Goal: Check status: Check status

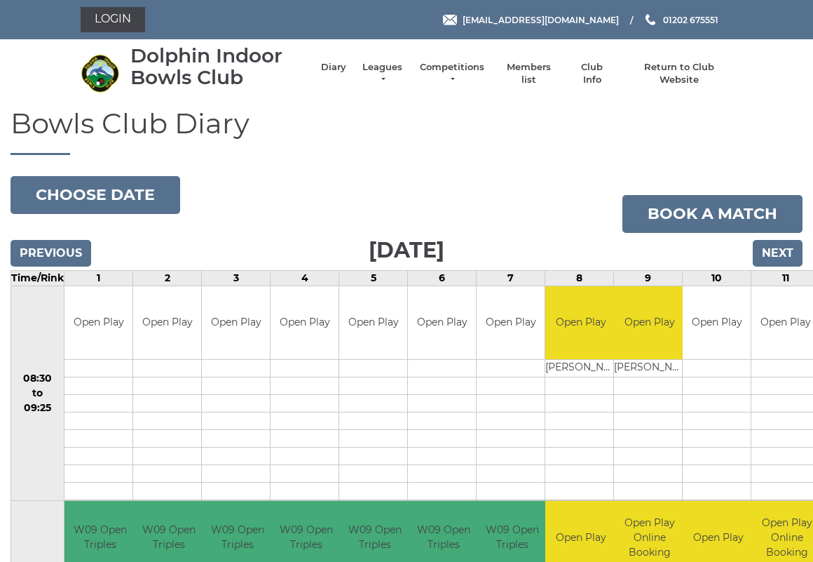
scroll to position [4, 0]
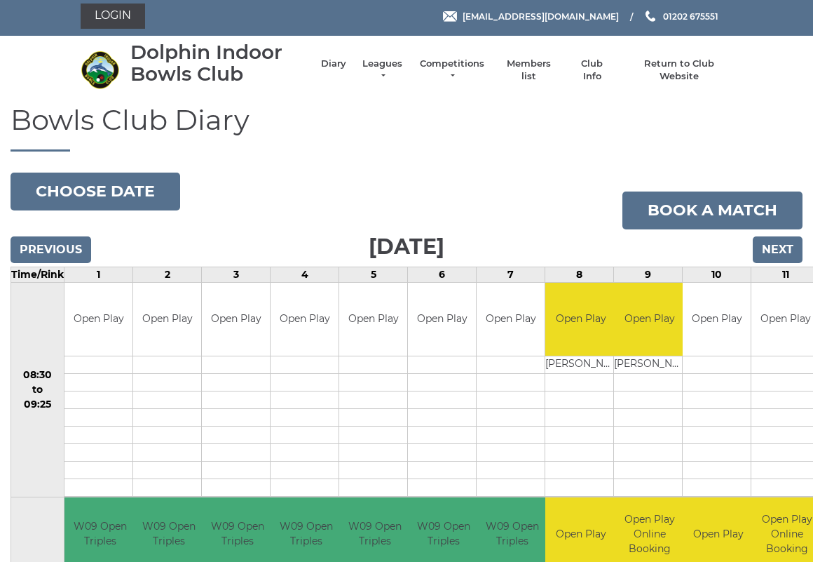
click at [118, 9] on link "Login" at bounding box center [113, 16] width 65 height 25
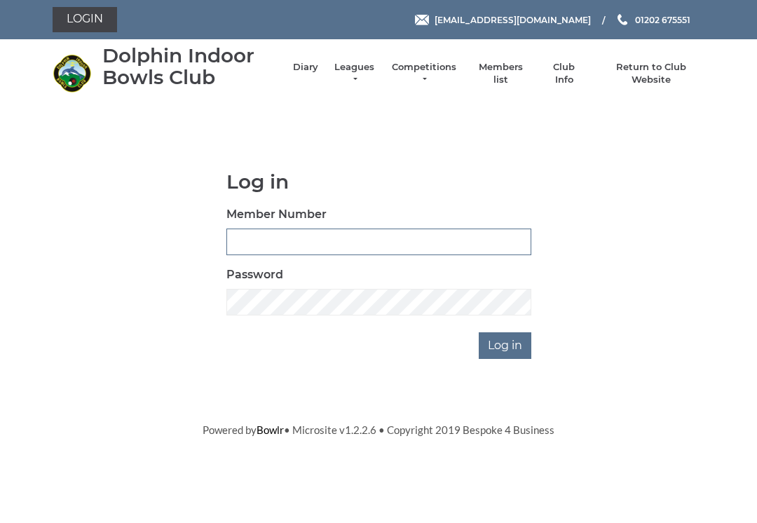
type input "3227"
click at [506, 344] on input "Log in" at bounding box center [505, 345] width 53 height 27
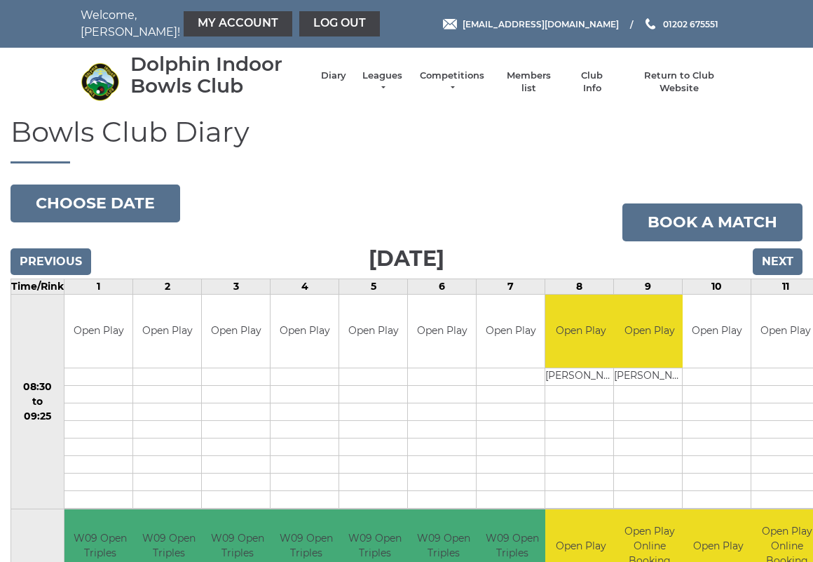
scroll to position [4, 0]
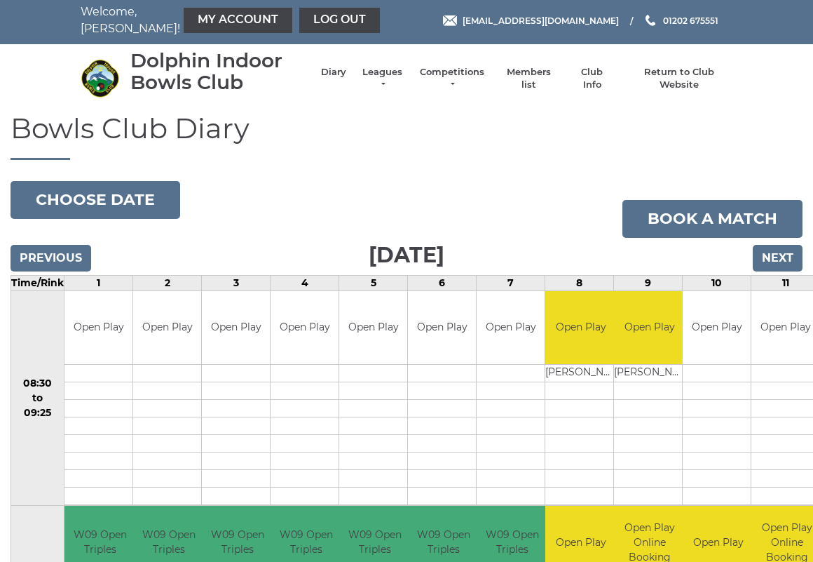
click at [194, 14] on link "My Account" at bounding box center [238, 20] width 109 height 25
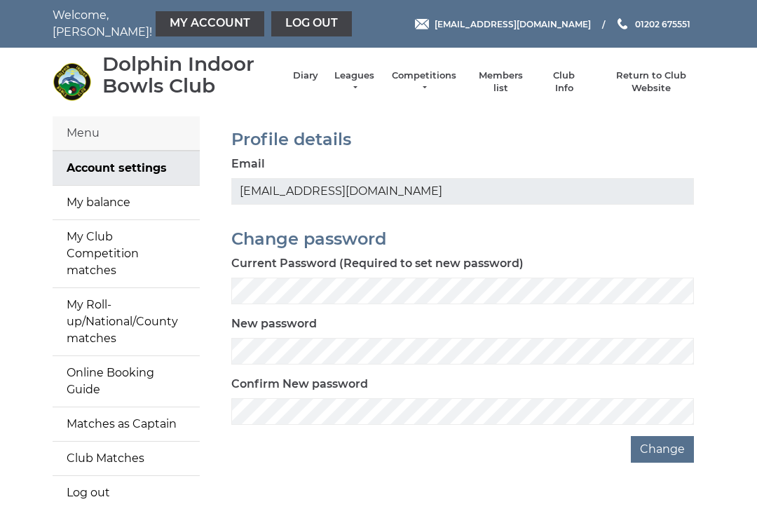
click at [98, 199] on link "My balance" at bounding box center [126, 203] width 147 height 34
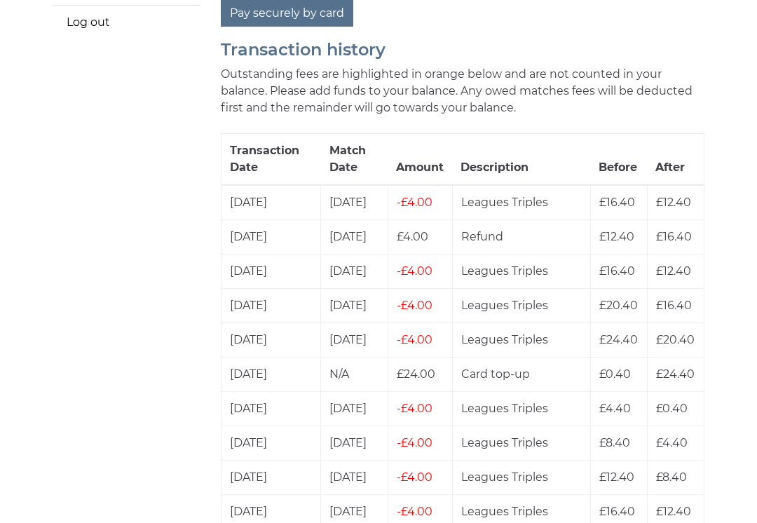
scroll to position [459, 0]
